Goal: Task Accomplishment & Management: Use online tool/utility

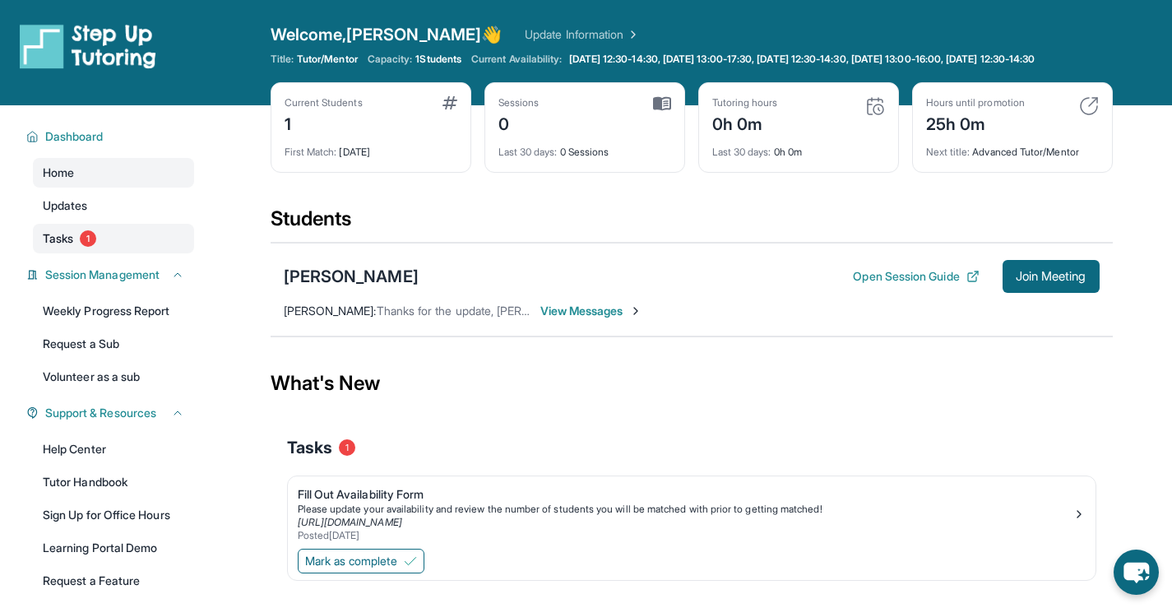
click at [69, 247] on span "Tasks" at bounding box center [58, 238] width 30 height 16
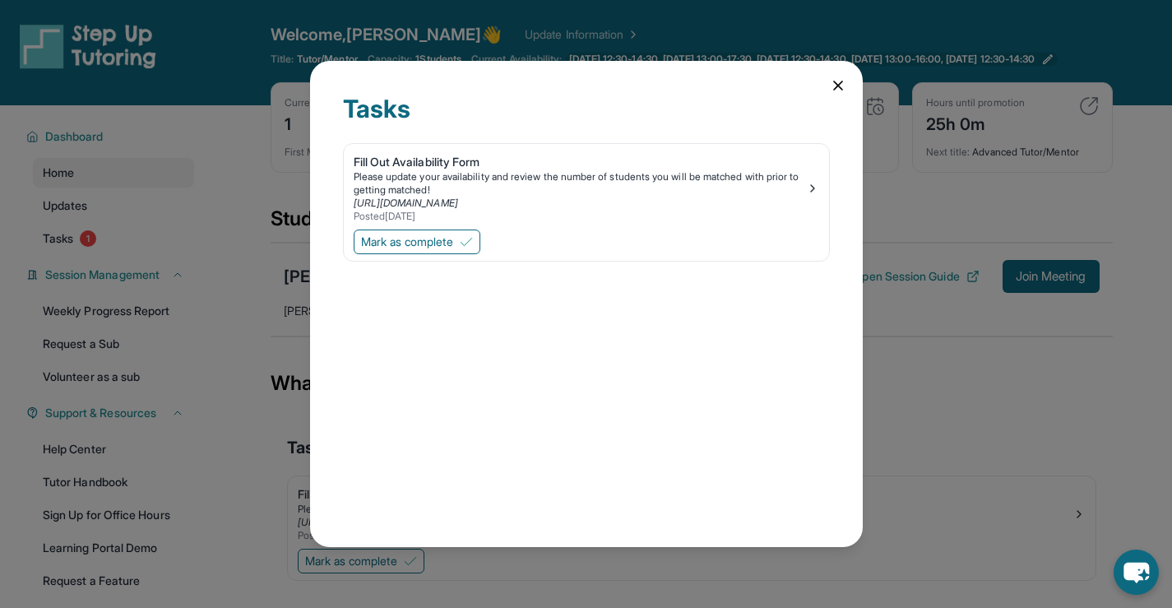
click at [834, 78] on icon at bounding box center [838, 85] width 16 height 16
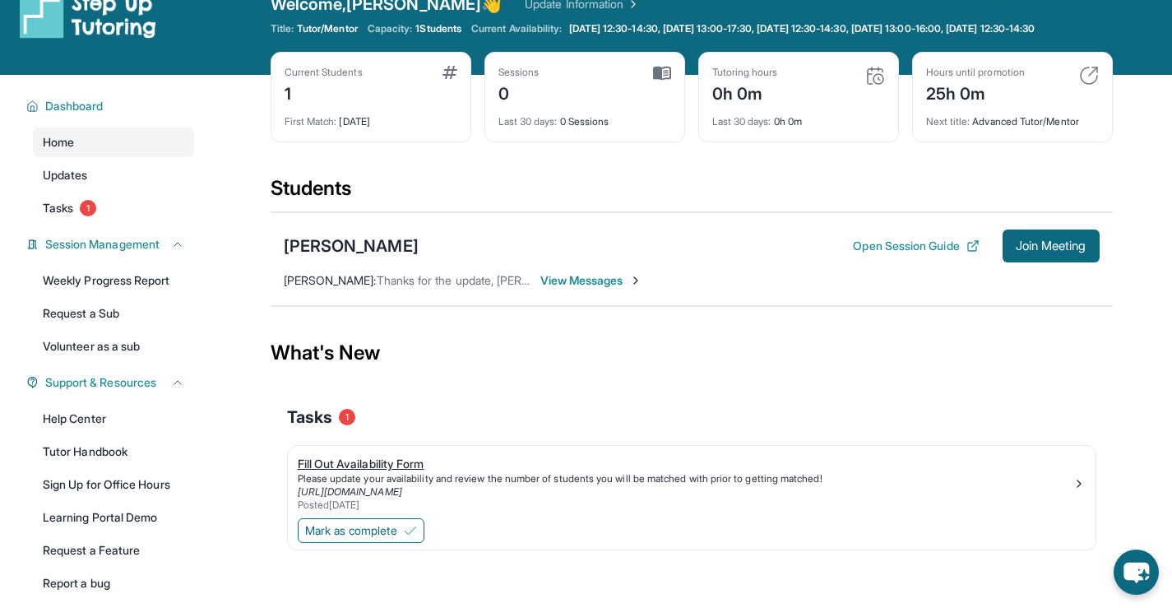
scroll to position [118, 0]
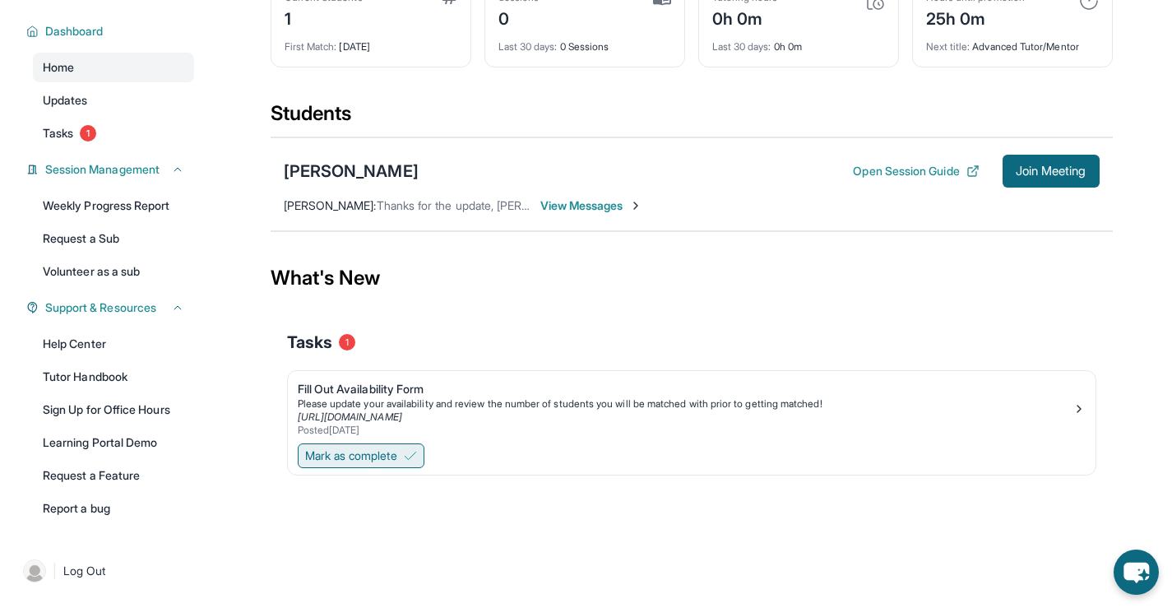
click at [356, 448] on span "Mark as complete" at bounding box center [351, 455] width 92 height 16
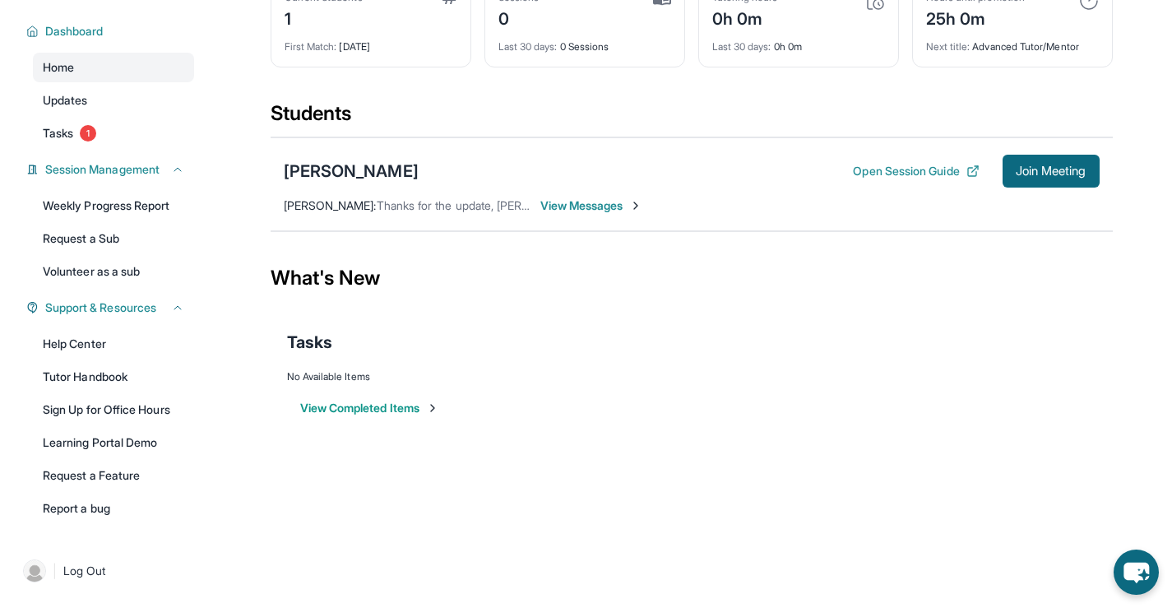
click at [602, 201] on span "View Messages" at bounding box center [591, 205] width 103 height 16
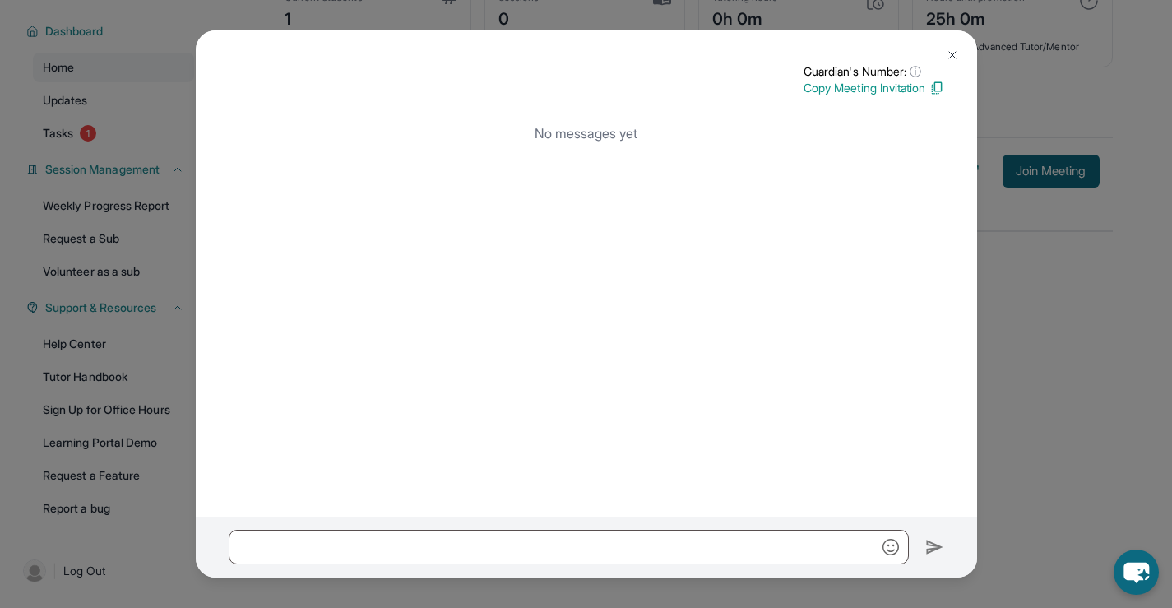
click at [969, 51] on div "Guardian's Number: ⓘ This isn't the guardian's real number — it's a private for…" at bounding box center [586, 76] width 781 height 93
click at [955, 50] on img at bounding box center [952, 55] width 13 height 13
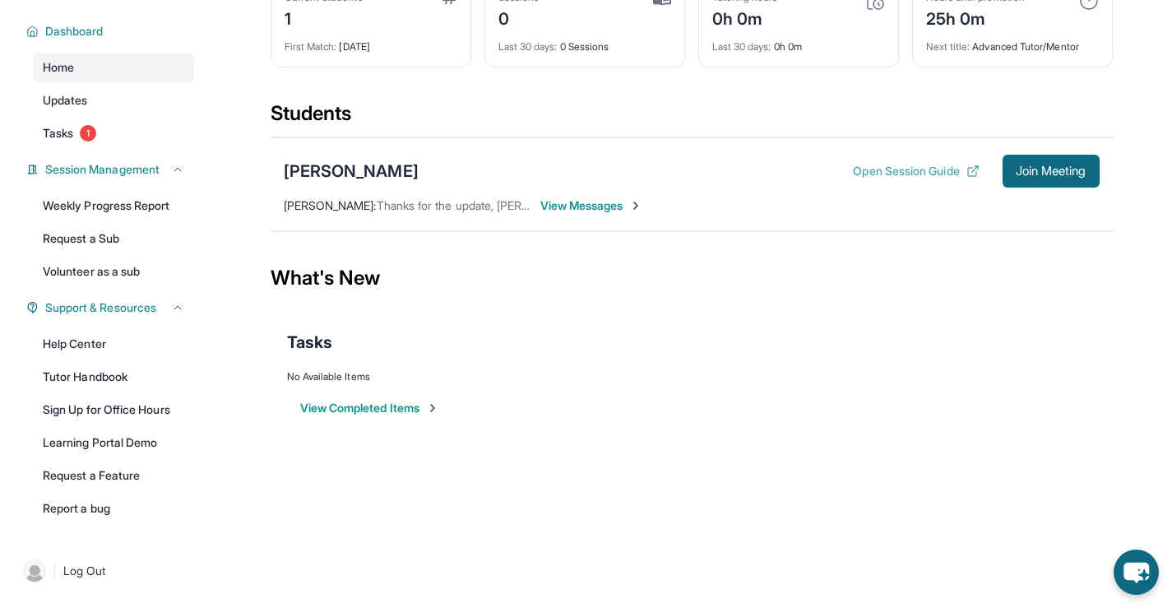
click at [902, 163] on button "Open Session Guide" at bounding box center [916, 171] width 126 height 16
